Goal: Navigation & Orientation: Find specific page/section

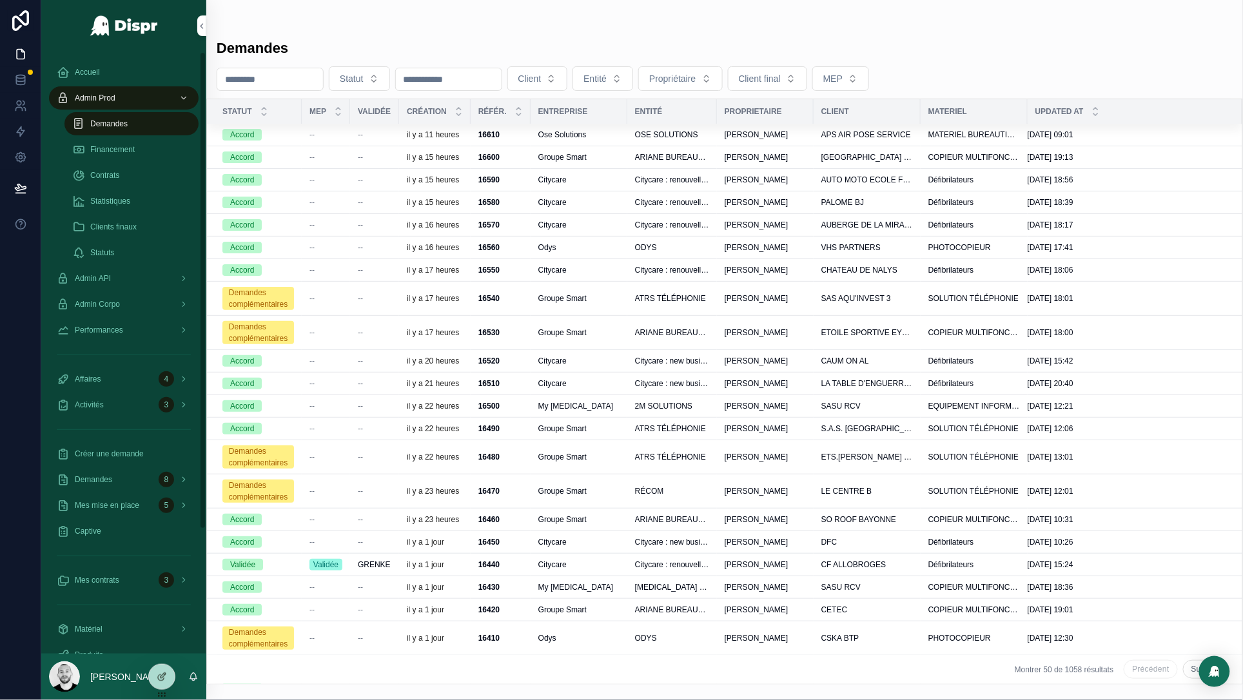
click at [84, 64] on div "Accueil" at bounding box center [124, 72] width 134 height 21
